Goal: Information Seeking & Learning: Learn about a topic

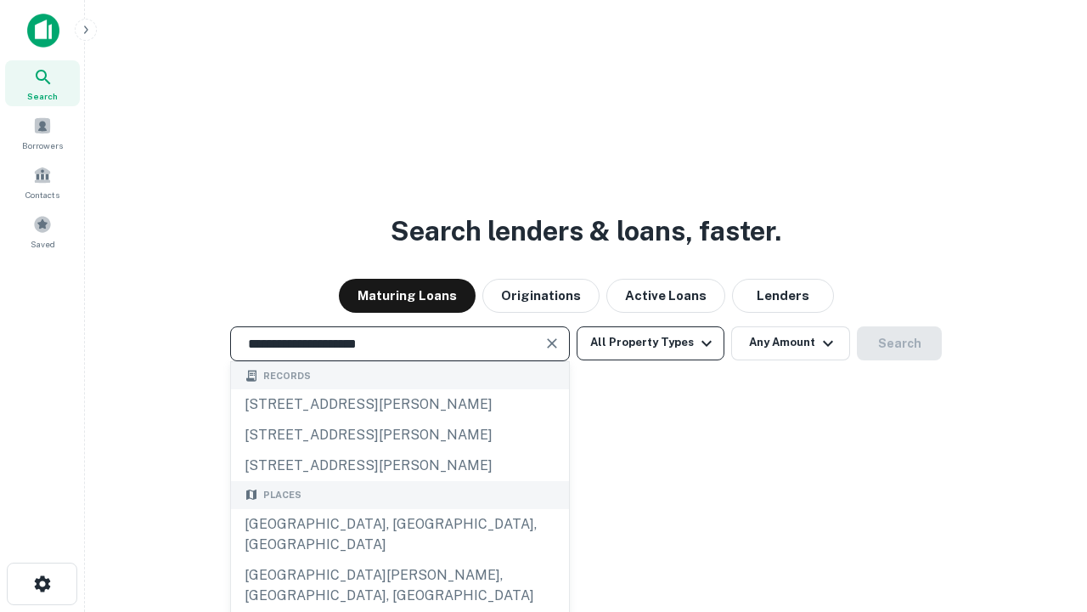
click at [399, 560] on div "[GEOGRAPHIC_DATA], [GEOGRAPHIC_DATA], [GEOGRAPHIC_DATA]" at bounding box center [400, 534] width 338 height 51
type input "**********"
click at [651, 342] on button "All Property Types" at bounding box center [651, 343] width 148 height 34
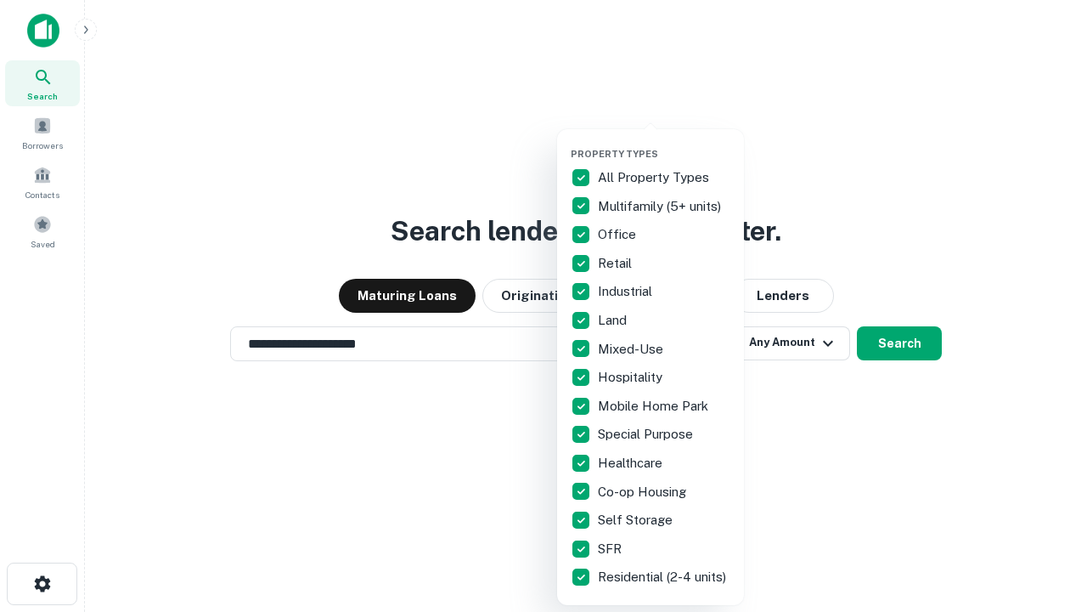
click at [664, 143] on button "button" at bounding box center [664, 143] width 187 height 1
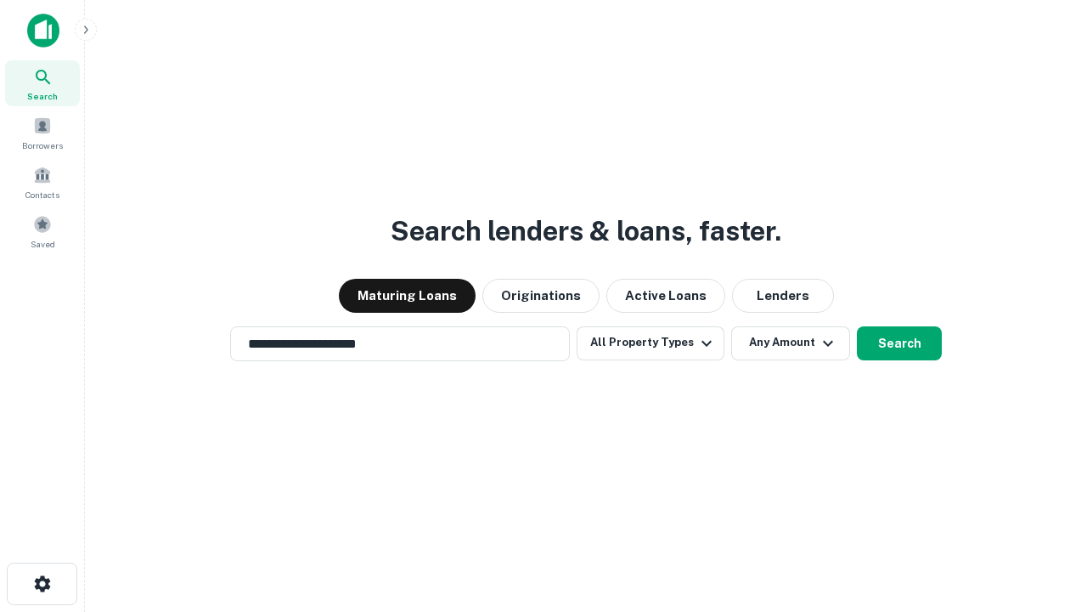
scroll to position [10, 205]
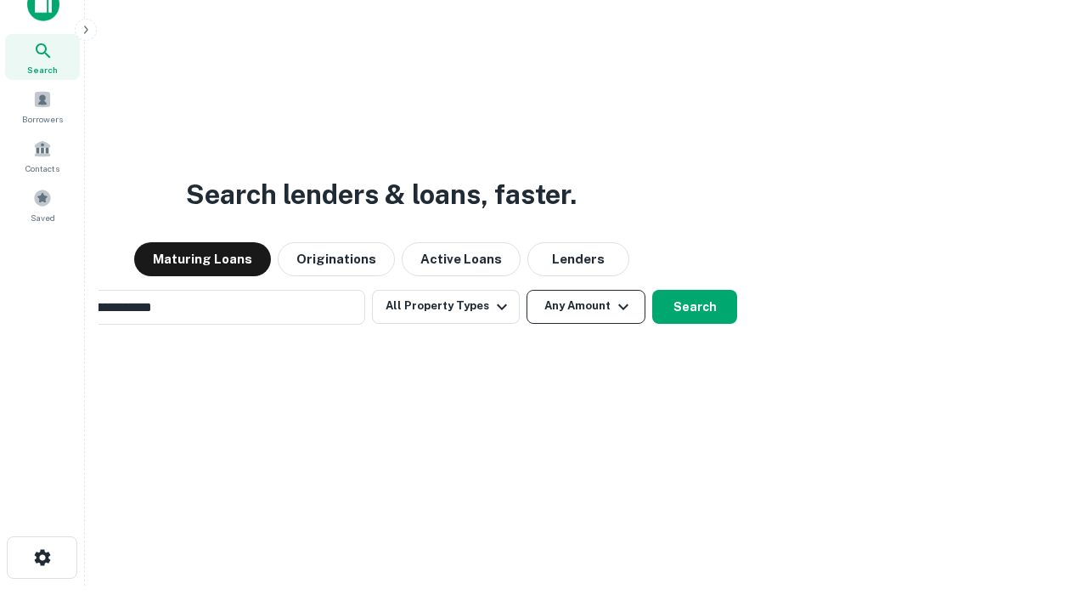
click at [527, 290] on button "Any Amount" at bounding box center [586, 307] width 119 height 34
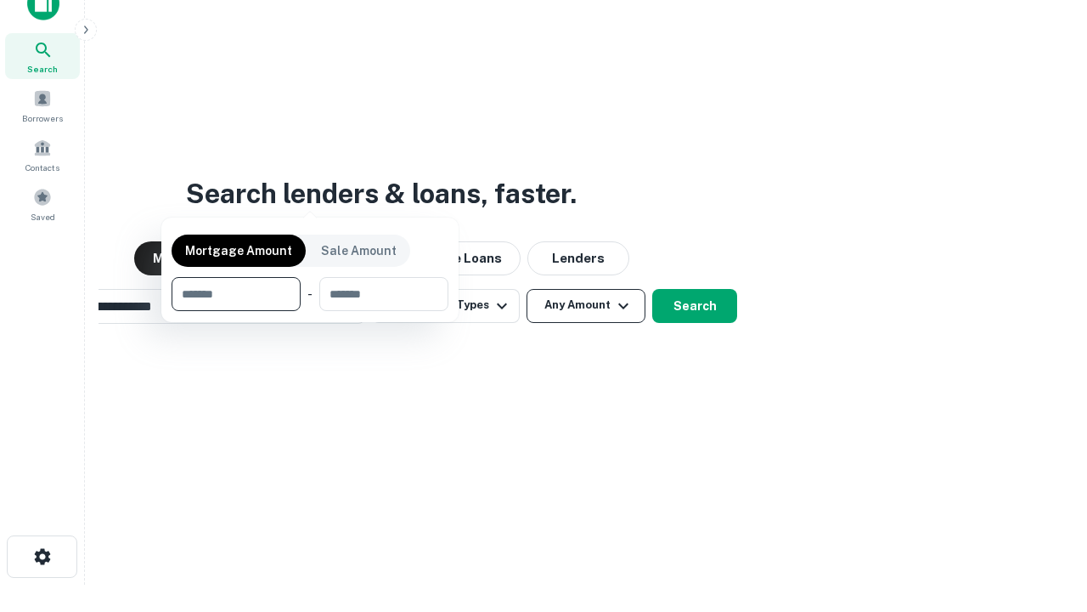
scroll to position [122, 481]
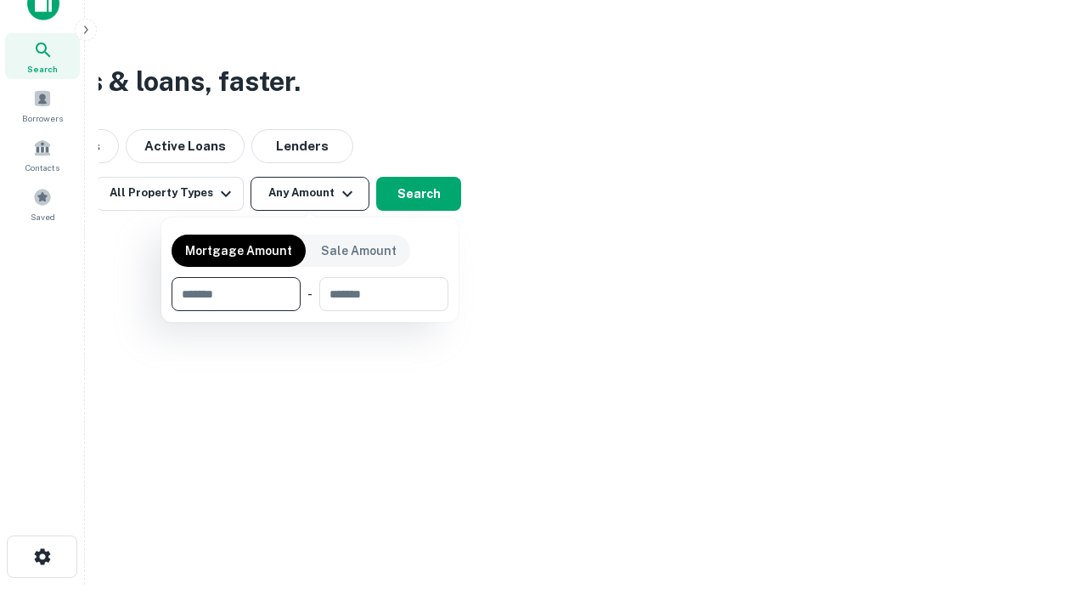
type input "*******"
click at [310, 311] on button "button" at bounding box center [310, 311] width 277 height 1
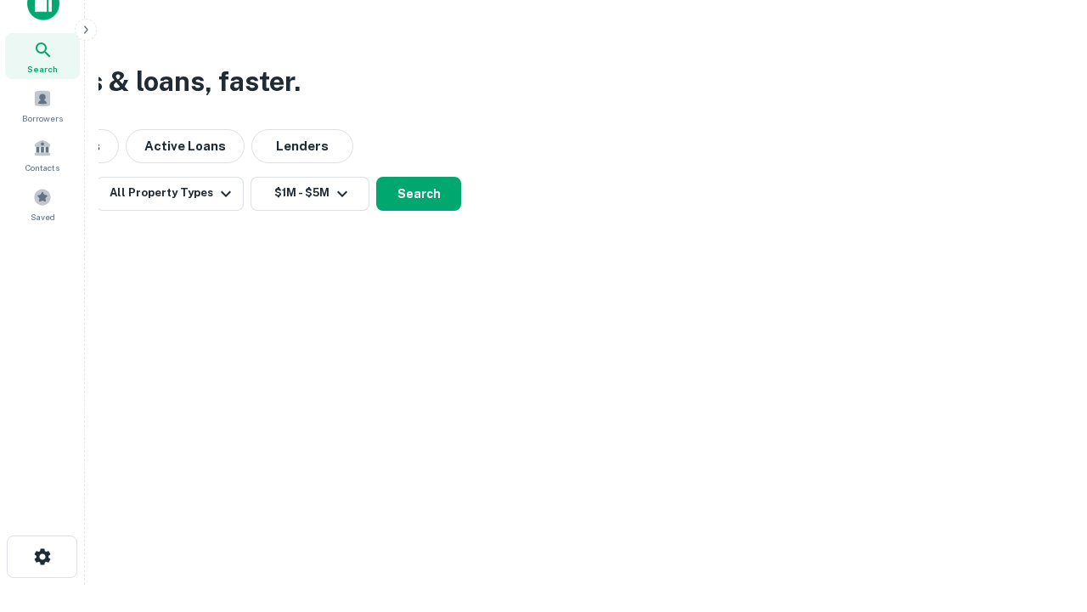
scroll to position [10, 313]
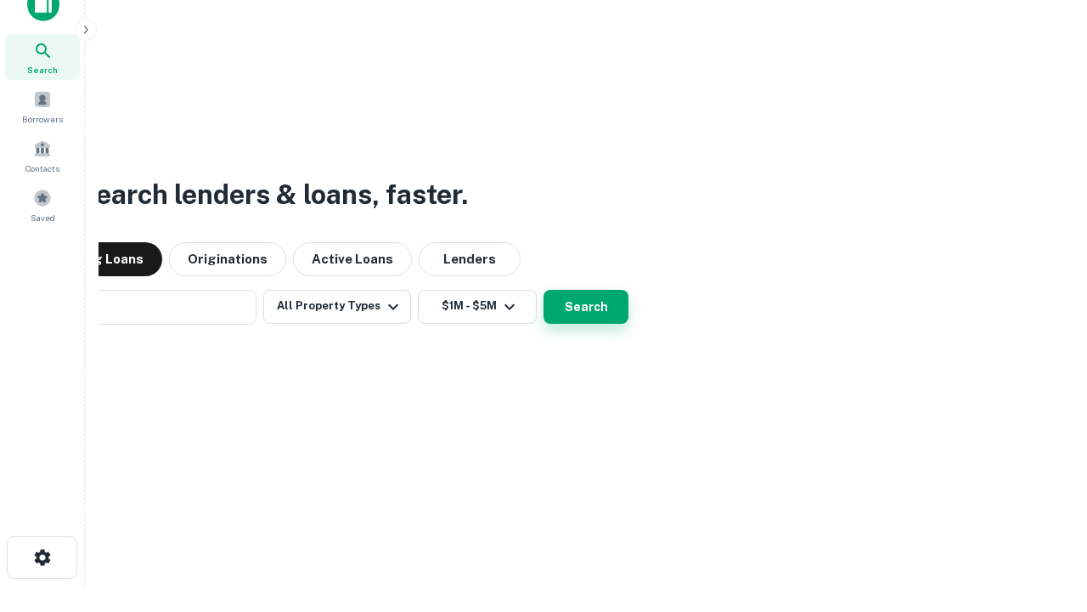
click at [544, 290] on button "Search" at bounding box center [586, 307] width 85 height 34
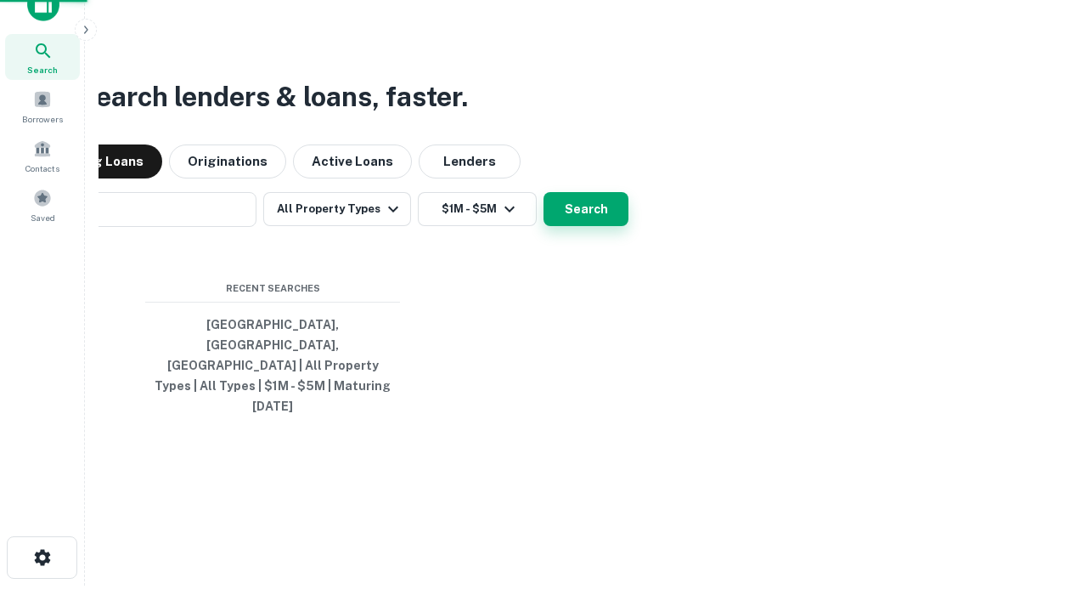
scroll to position [45, 481]
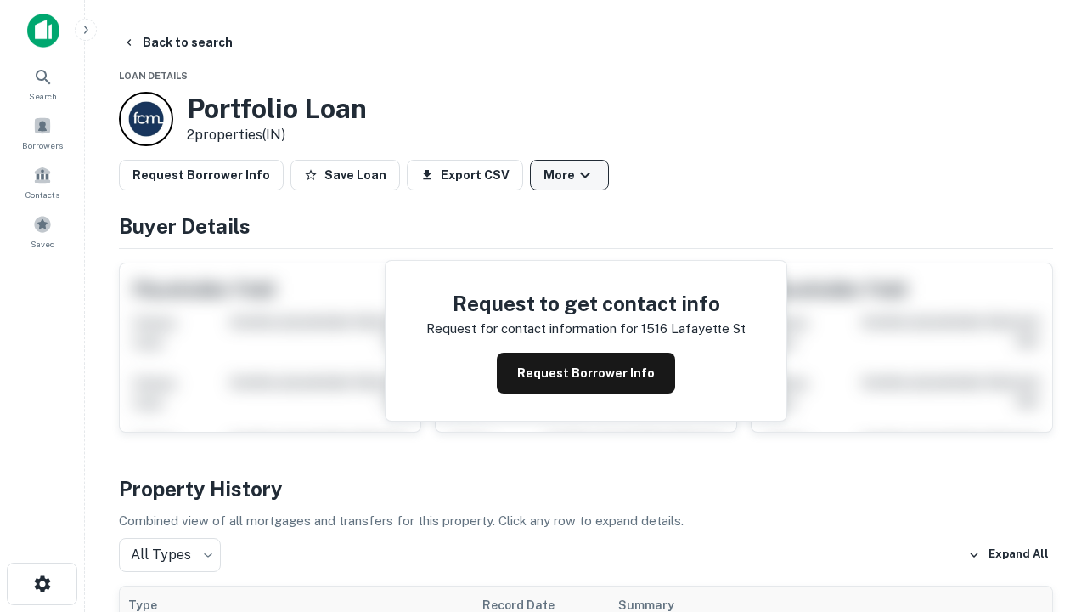
click at [569, 175] on button "More" at bounding box center [569, 175] width 79 height 31
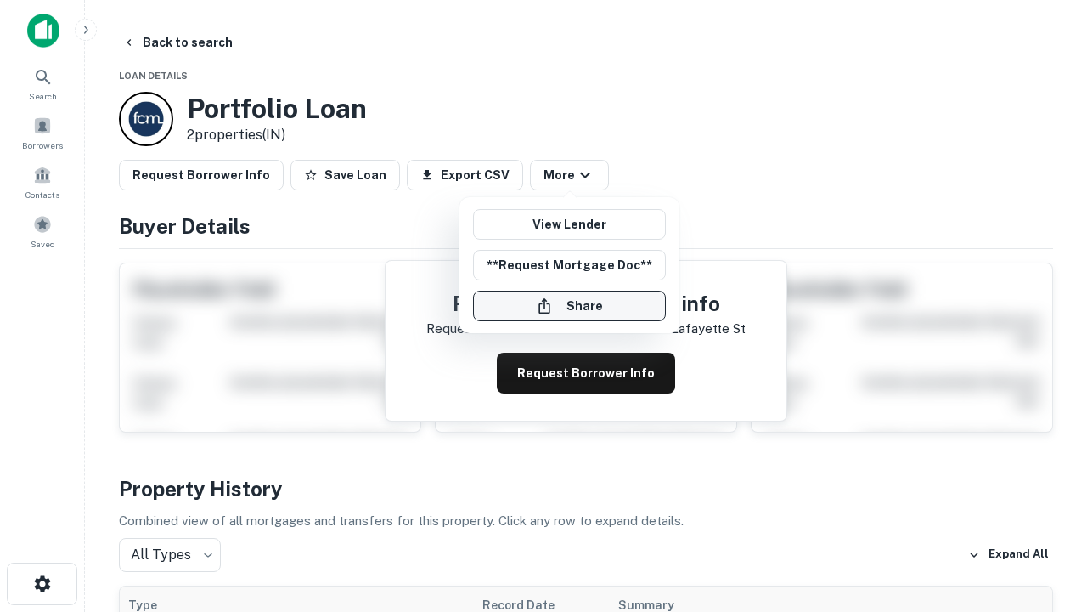
click at [569, 306] on button "Share" at bounding box center [569, 306] width 193 height 31
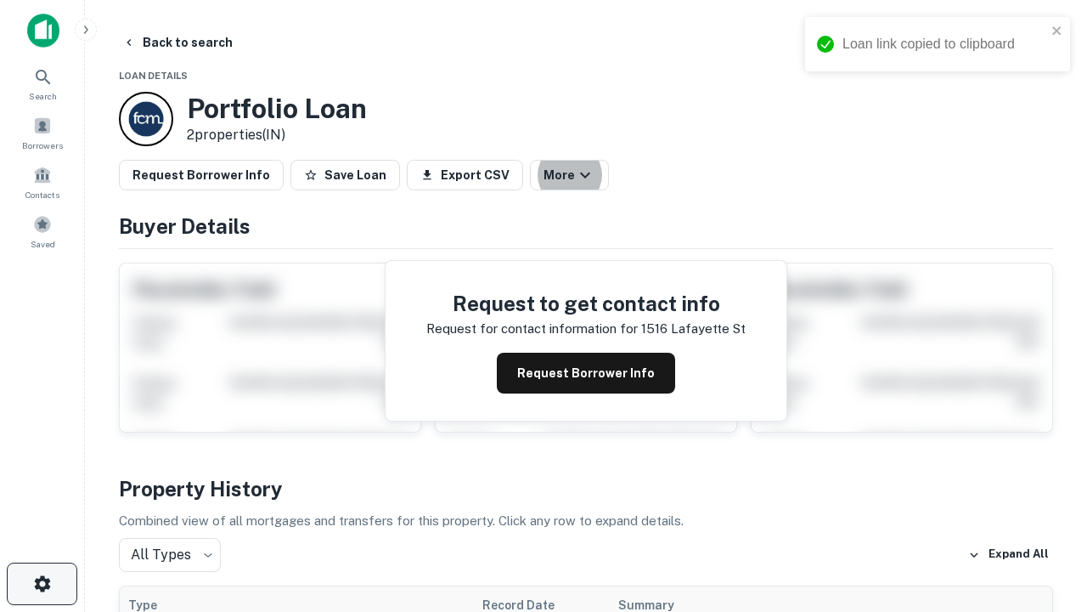
click at [42, 584] on icon "button" at bounding box center [42, 583] width 20 height 20
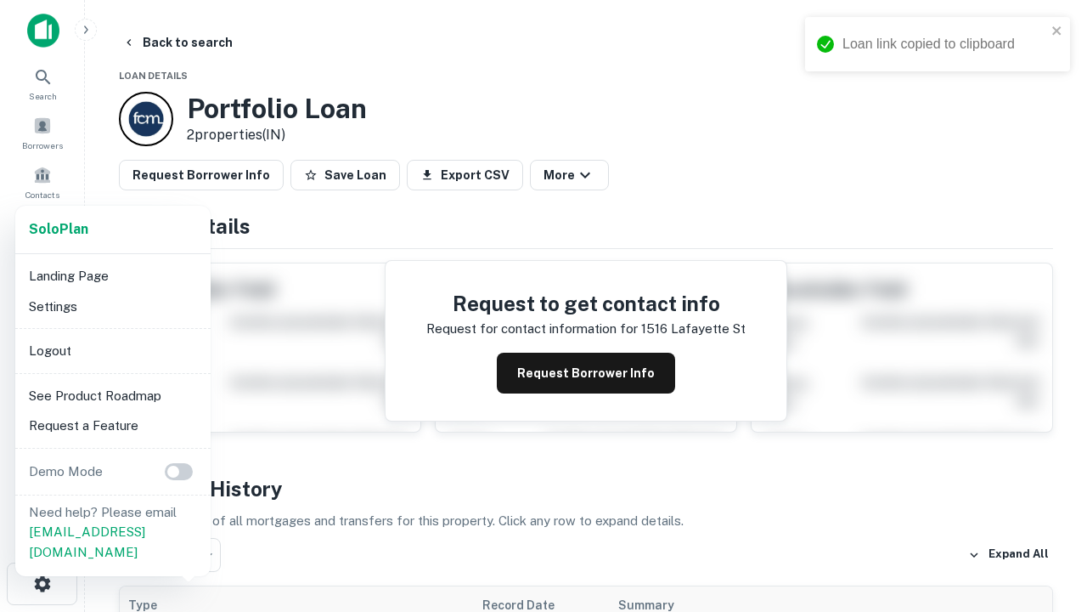
click at [112, 350] on li "Logout" at bounding box center [113, 351] width 182 height 31
